Goal: Task Accomplishment & Management: Manage account settings

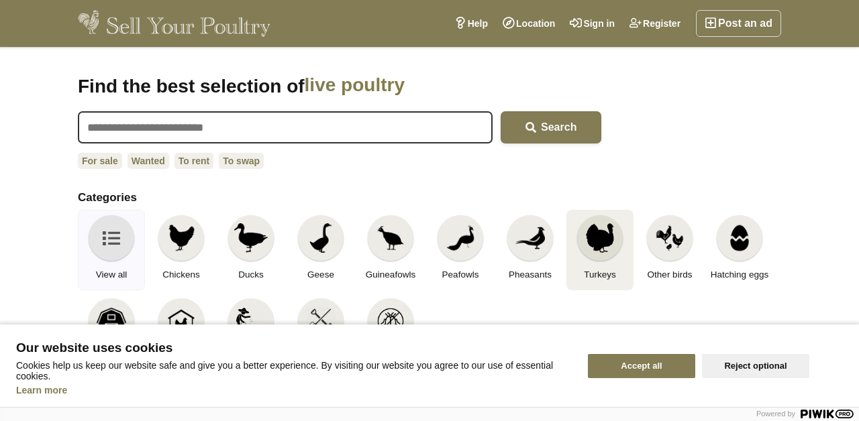
click at [582, 226] on div at bounding box center [600, 238] width 46 height 46
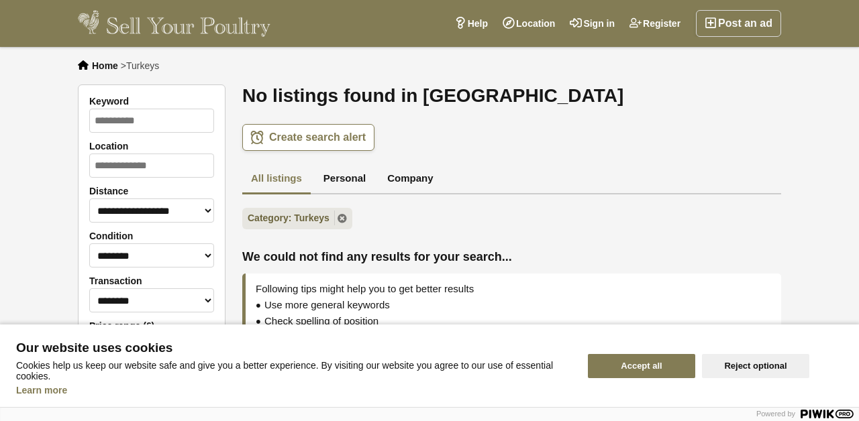
click at [654, 364] on button "Accept all" at bounding box center [641, 366] width 107 height 24
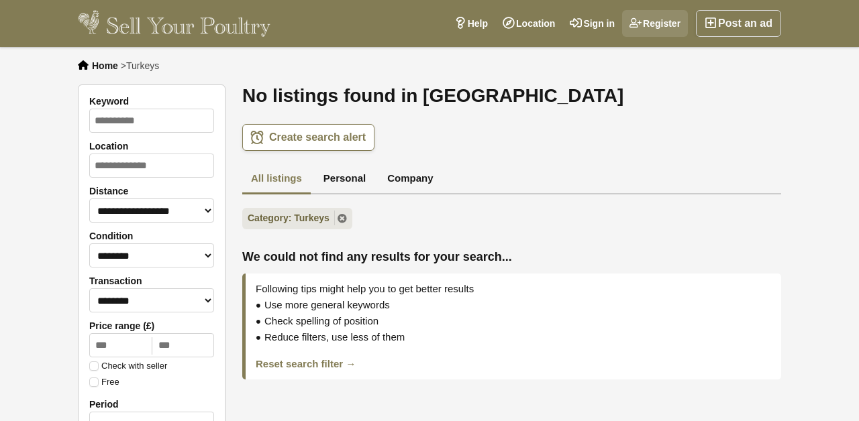
click at [664, 22] on link "Register" at bounding box center [655, 23] width 66 height 27
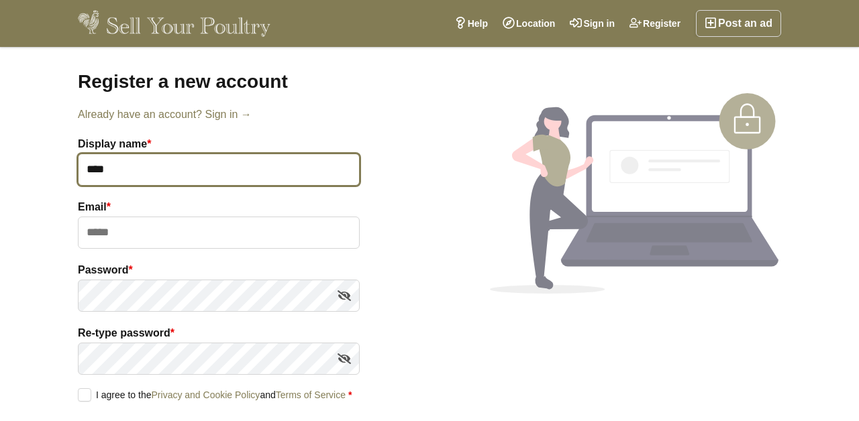
type input "****"
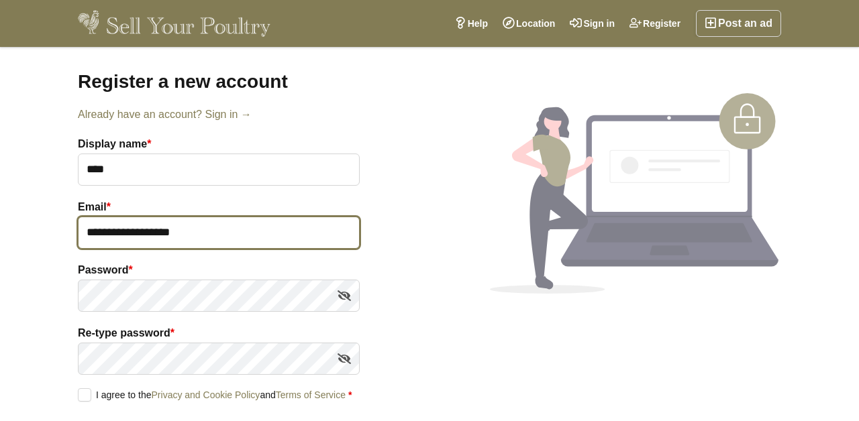
type input "**********"
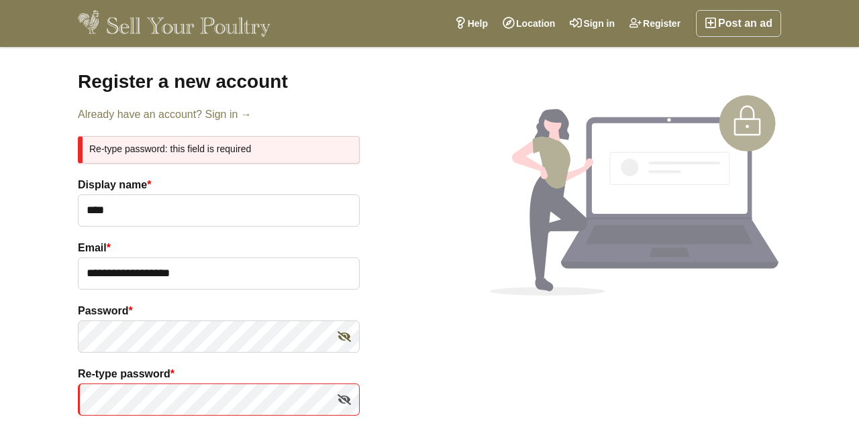
click at [345, 335] on icon at bounding box center [344, 337] width 13 height 20
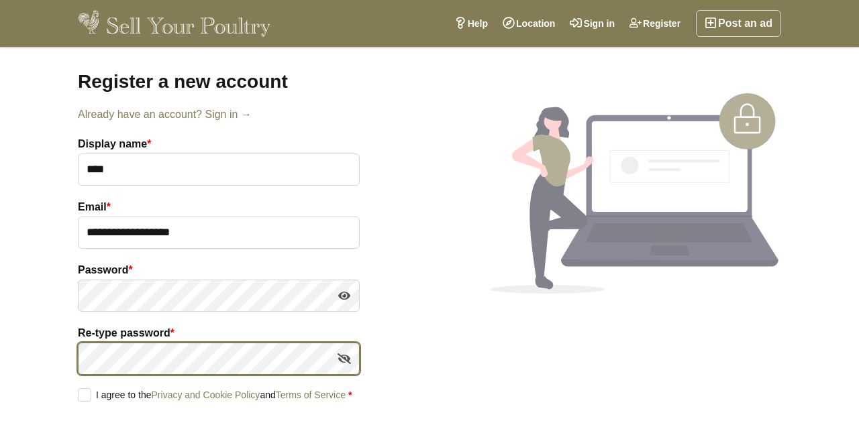
scroll to position [61, 0]
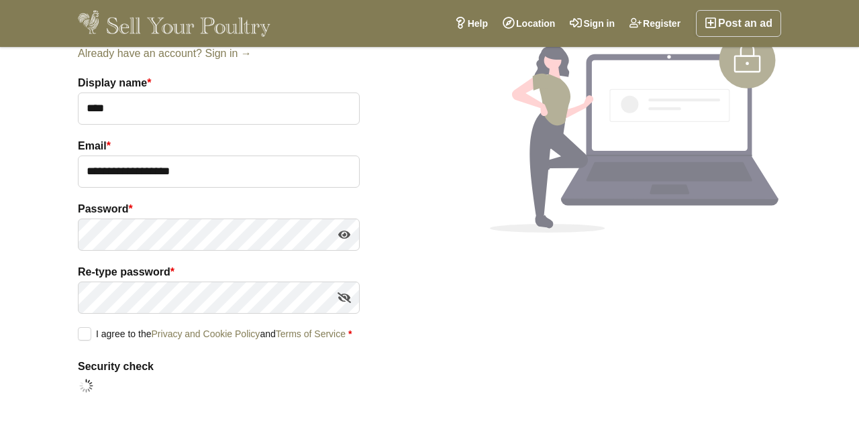
click at [89, 335] on label "I agree to the Privacy and Cookie Policy and Terms of Service *" at bounding box center [215, 333] width 274 height 12
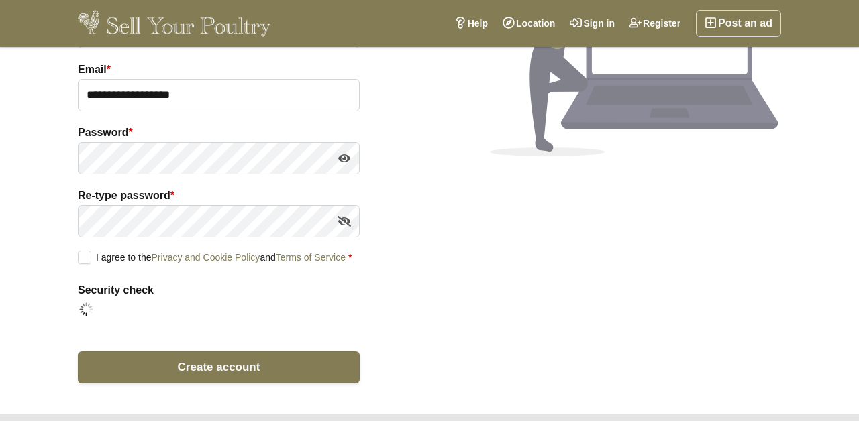
scroll to position [138, 0]
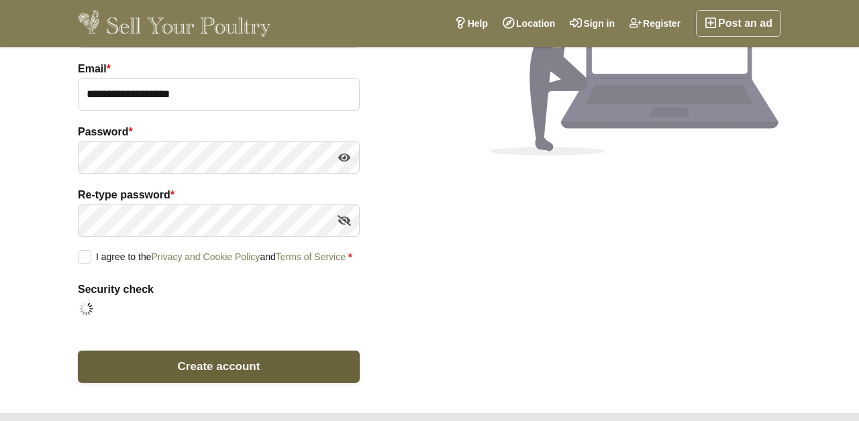
click at [264, 378] on button "Create account" at bounding box center [219, 367] width 282 height 32
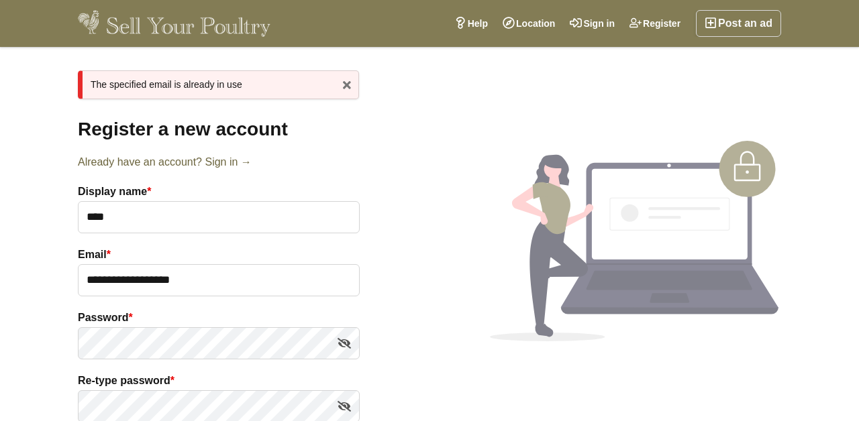
click at [233, 158] on link "Already have an account? Sign in →" at bounding box center [219, 162] width 282 height 16
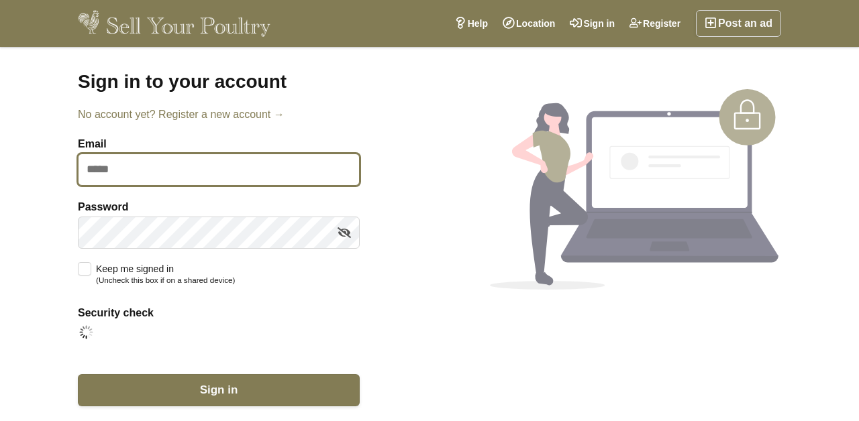
type input "**********"
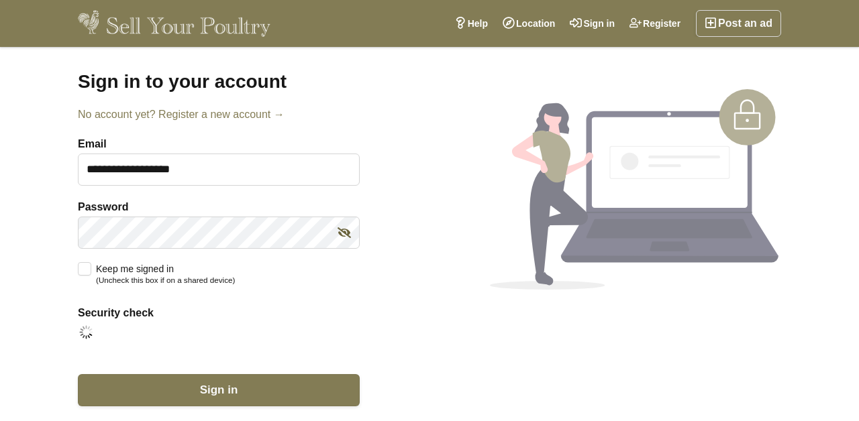
click at [347, 235] on icon at bounding box center [344, 233] width 13 height 20
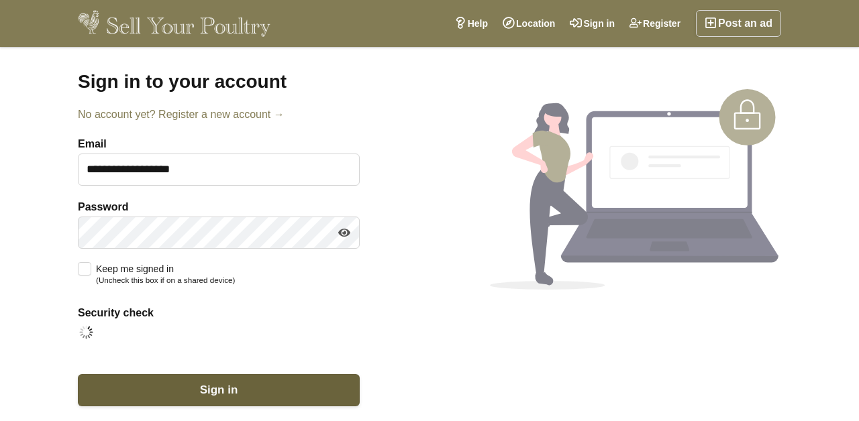
click at [261, 393] on button "Sign in" at bounding box center [219, 390] width 282 height 32
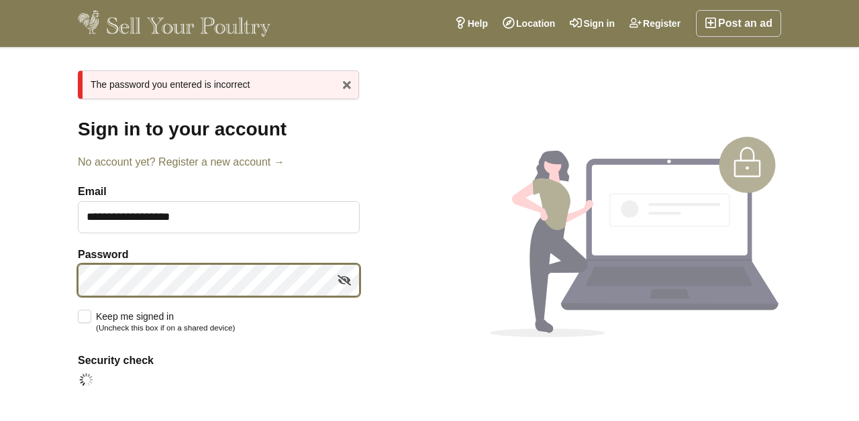
scroll to position [73, 0]
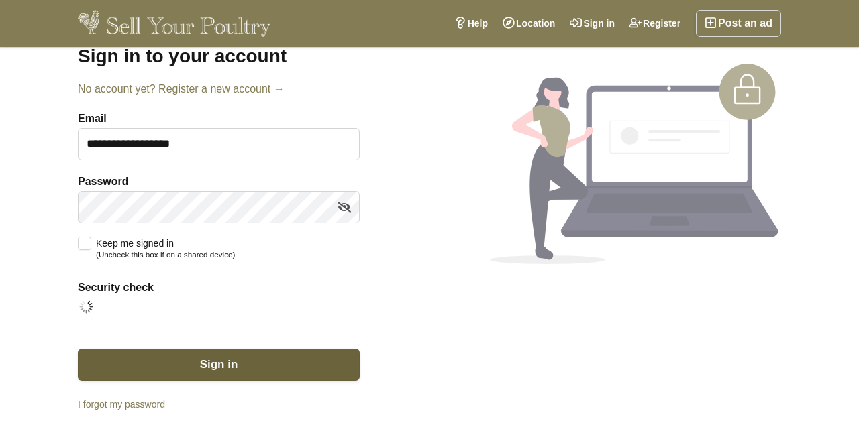
click at [174, 371] on button "Sign in" at bounding box center [219, 365] width 282 height 32
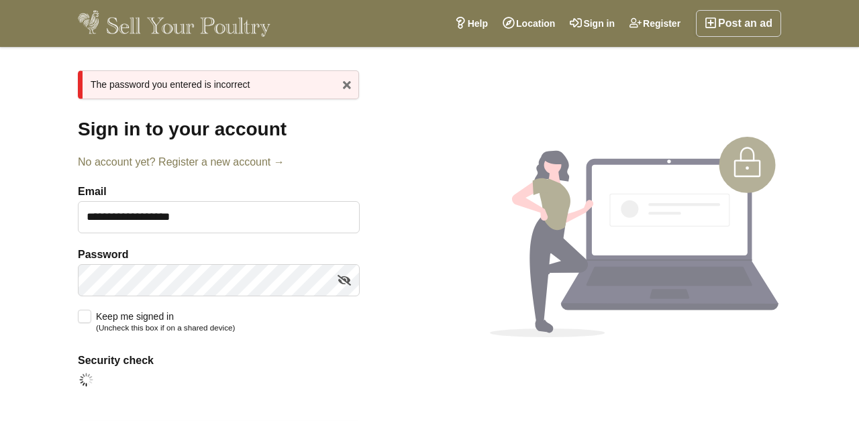
click at [329, 323] on div "Keep me signed in (Uncheck this box if on a shared device)" at bounding box center [219, 322] width 282 height 25
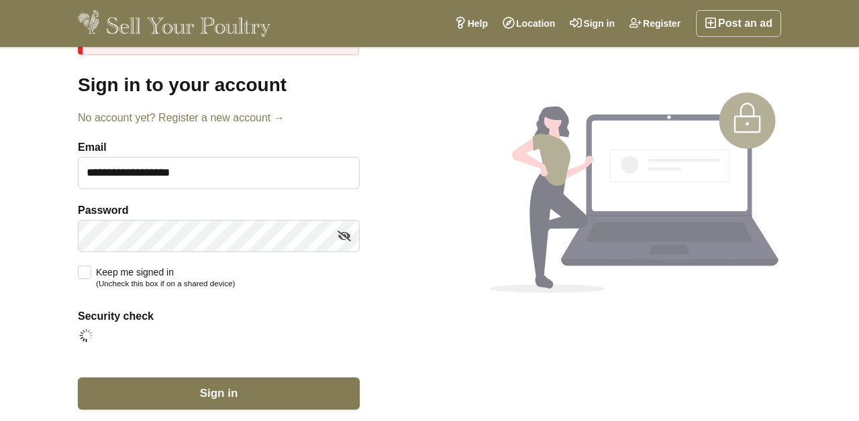
scroll to position [114, 0]
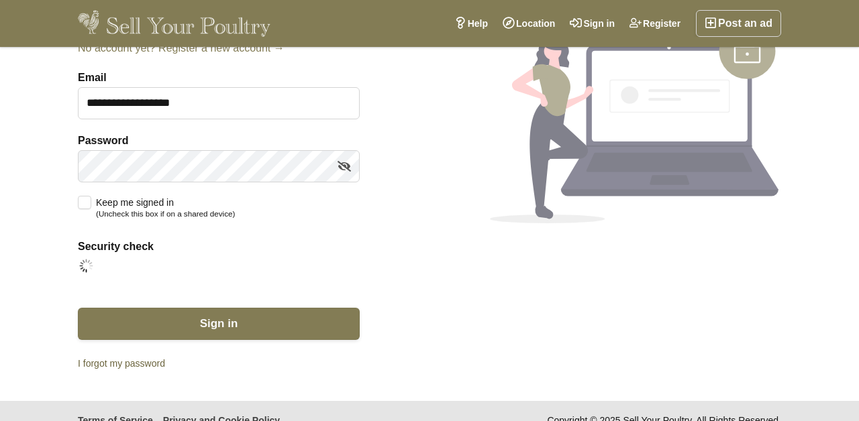
click at [142, 361] on link "I forgot my password" at bounding box center [219, 364] width 282 height 14
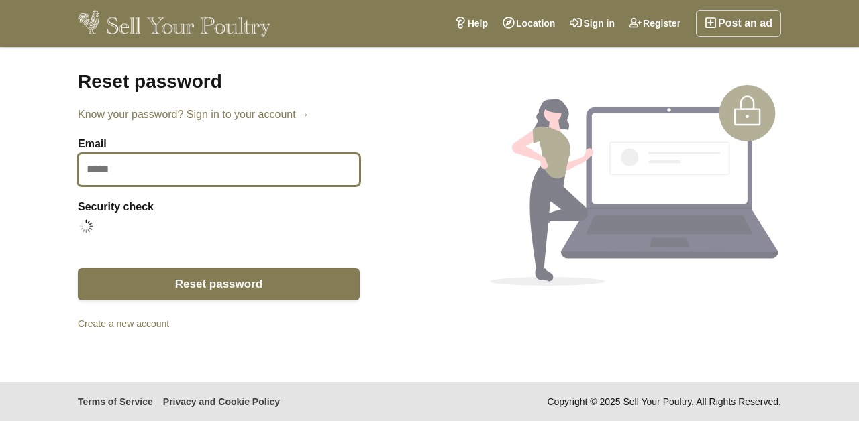
click at [207, 170] on input "email" at bounding box center [219, 170] width 282 height 32
type input "**********"
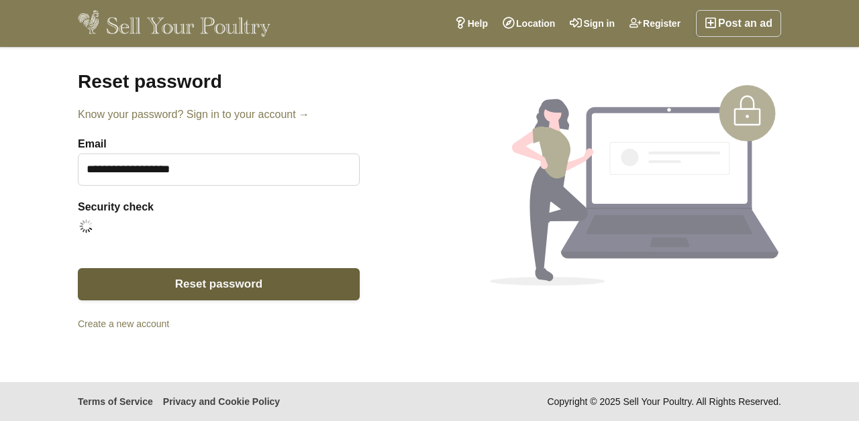
click at [227, 281] on span "Reset password" at bounding box center [218, 284] width 87 height 13
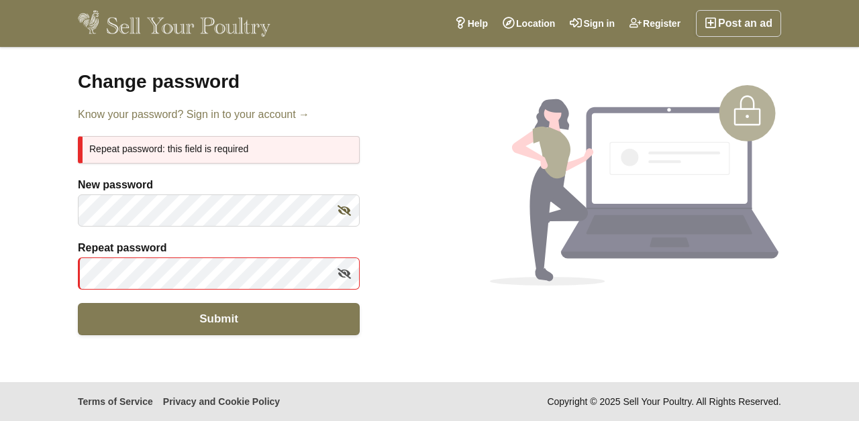
click at [342, 214] on icon at bounding box center [344, 211] width 13 height 20
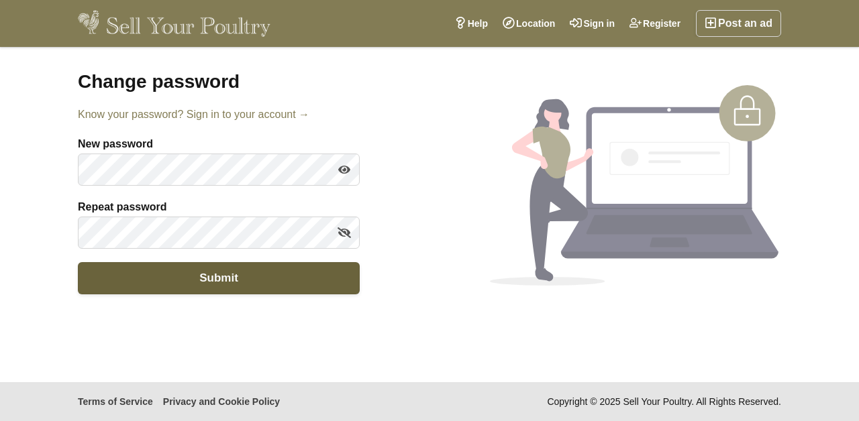
click at [275, 285] on button "Submit" at bounding box center [219, 278] width 282 height 32
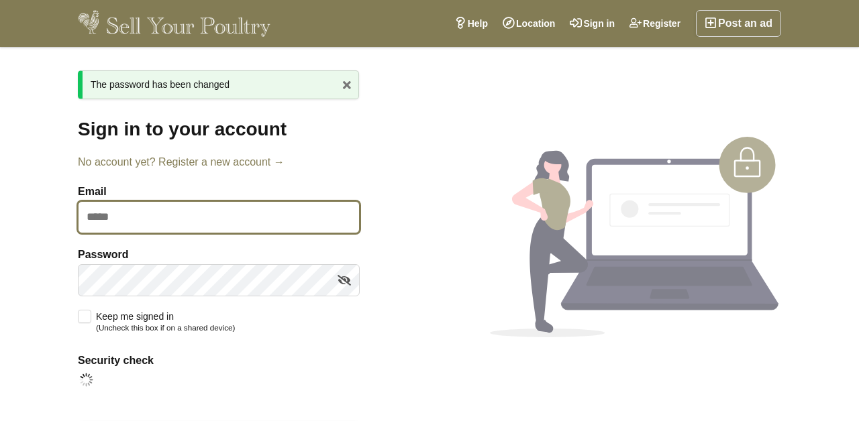
type input "**********"
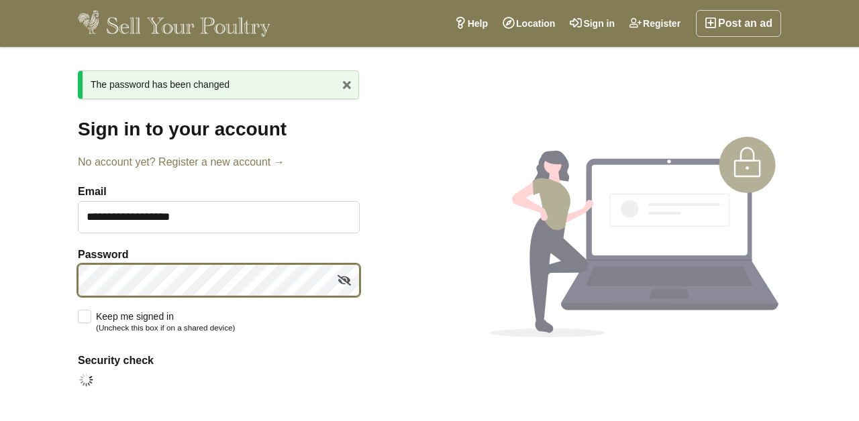
scroll to position [108, 0]
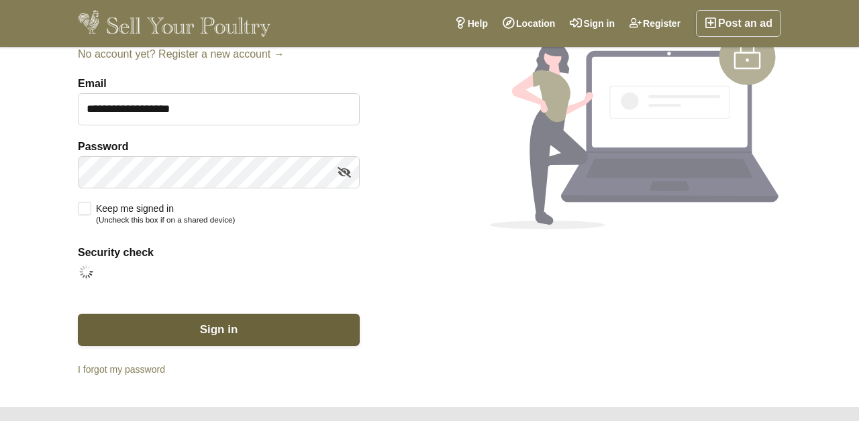
click at [181, 329] on button "Sign in" at bounding box center [219, 330] width 282 height 32
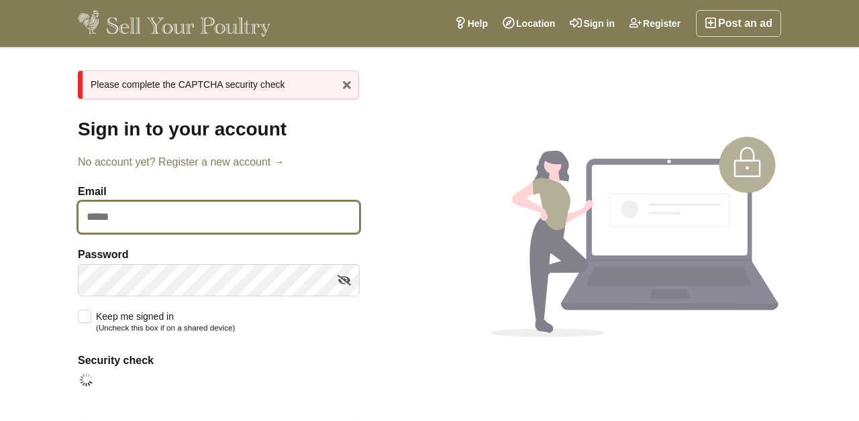
type input "**********"
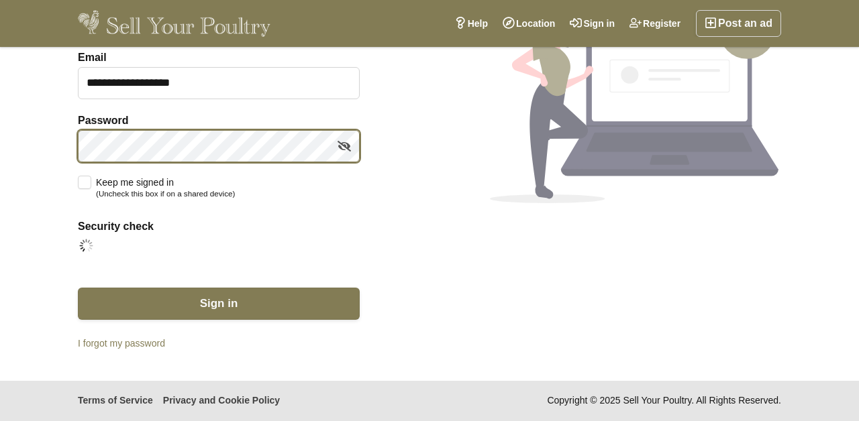
scroll to position [133, 0]
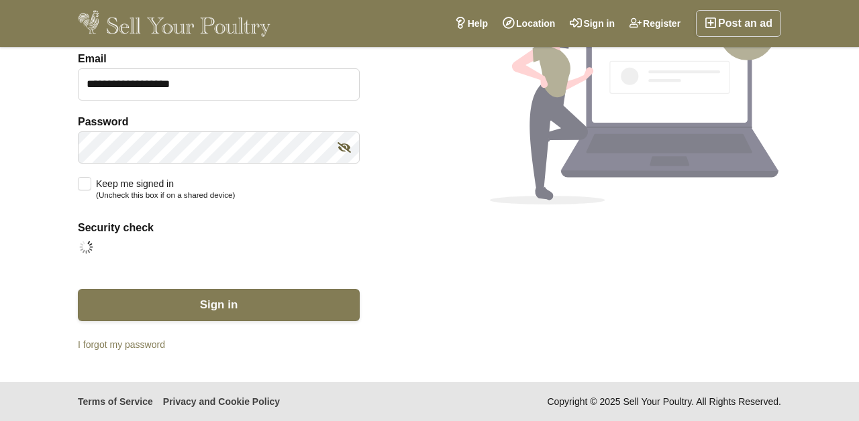
click at [340, 150] on icon at bounding box center [344, 148] width 13 height 20
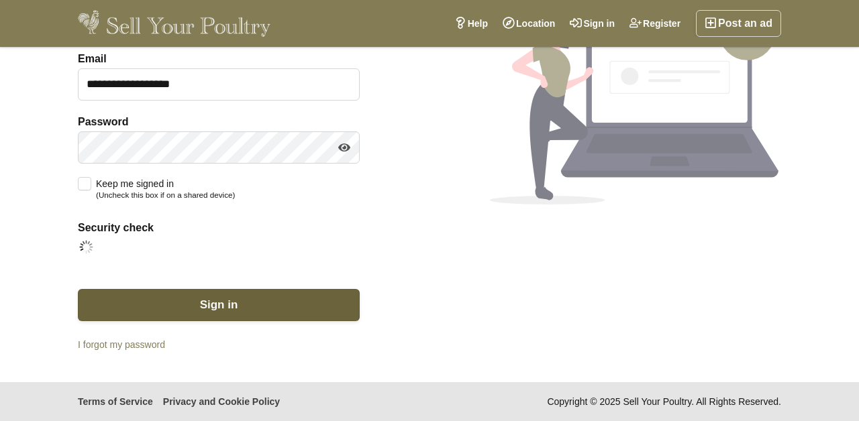
click at [197, 308] on button "Sign in" at bounding box center [219, 305] width 282 height 32
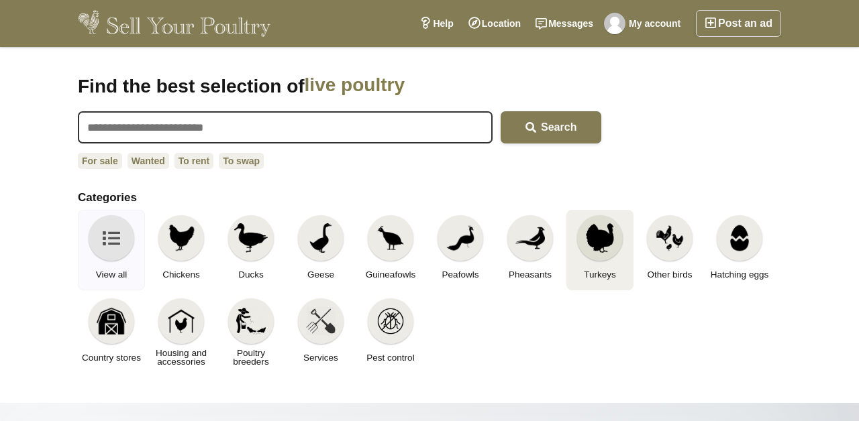
click at [591, 223] on img at bounding box center [600, 238] width 30 height 30
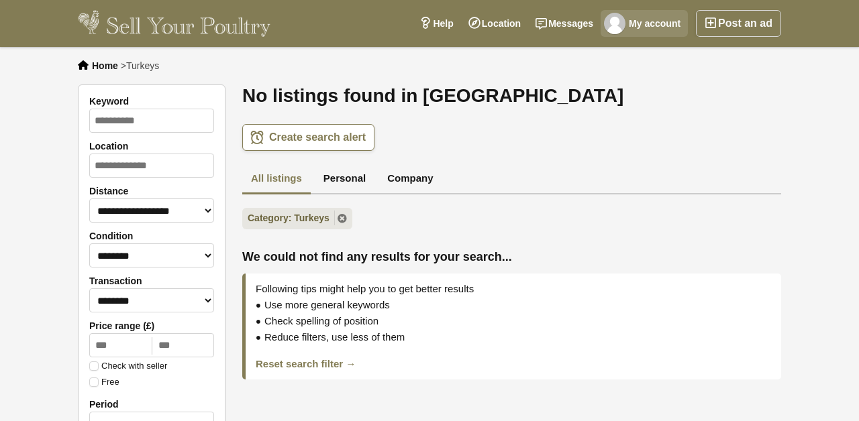
click at [654, 23] on link "My account" at bounding box center [644, 23] width 87 height 27
